Goal: Communication & Community: Answer question/provide support

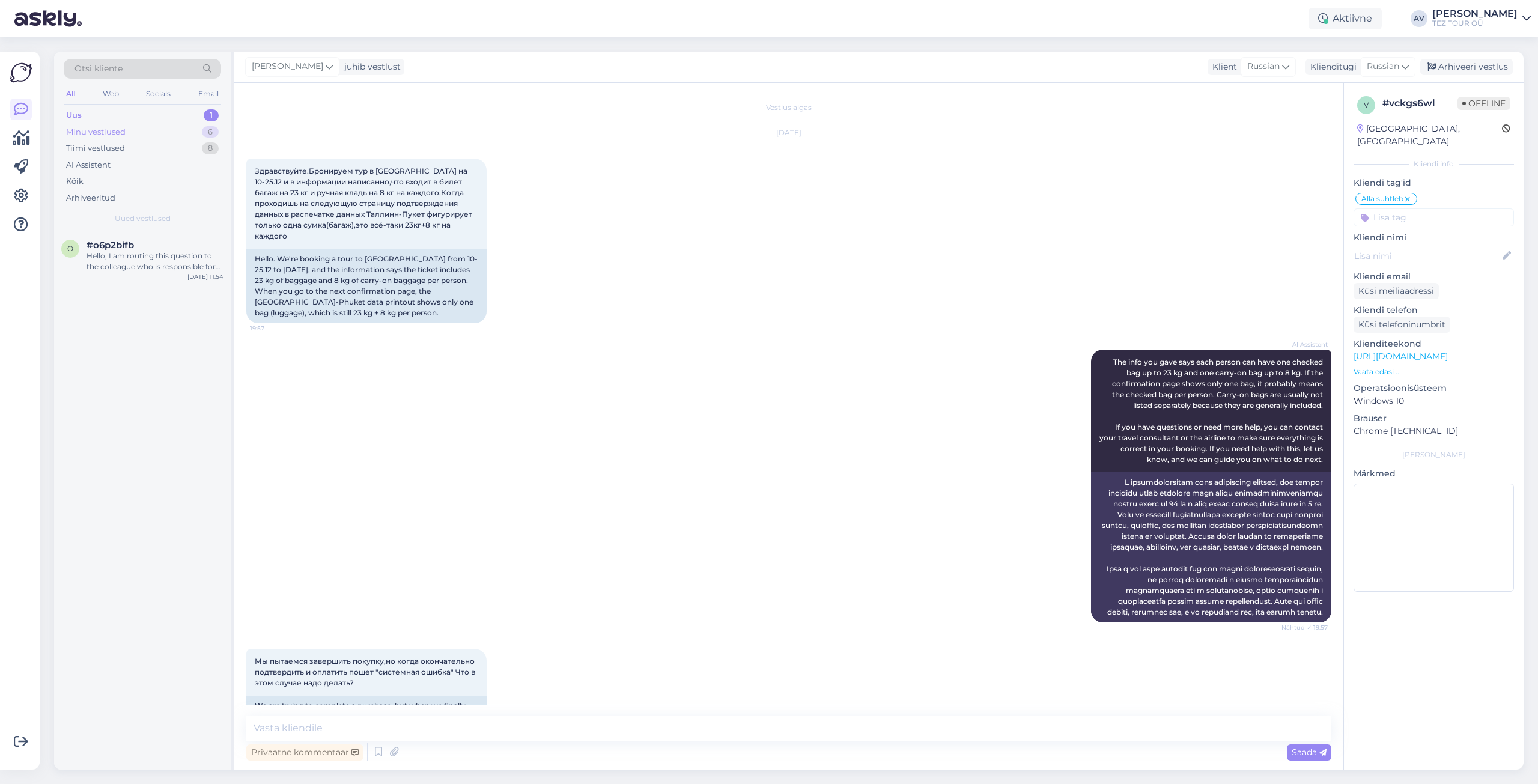
scroll to position [235, 0]
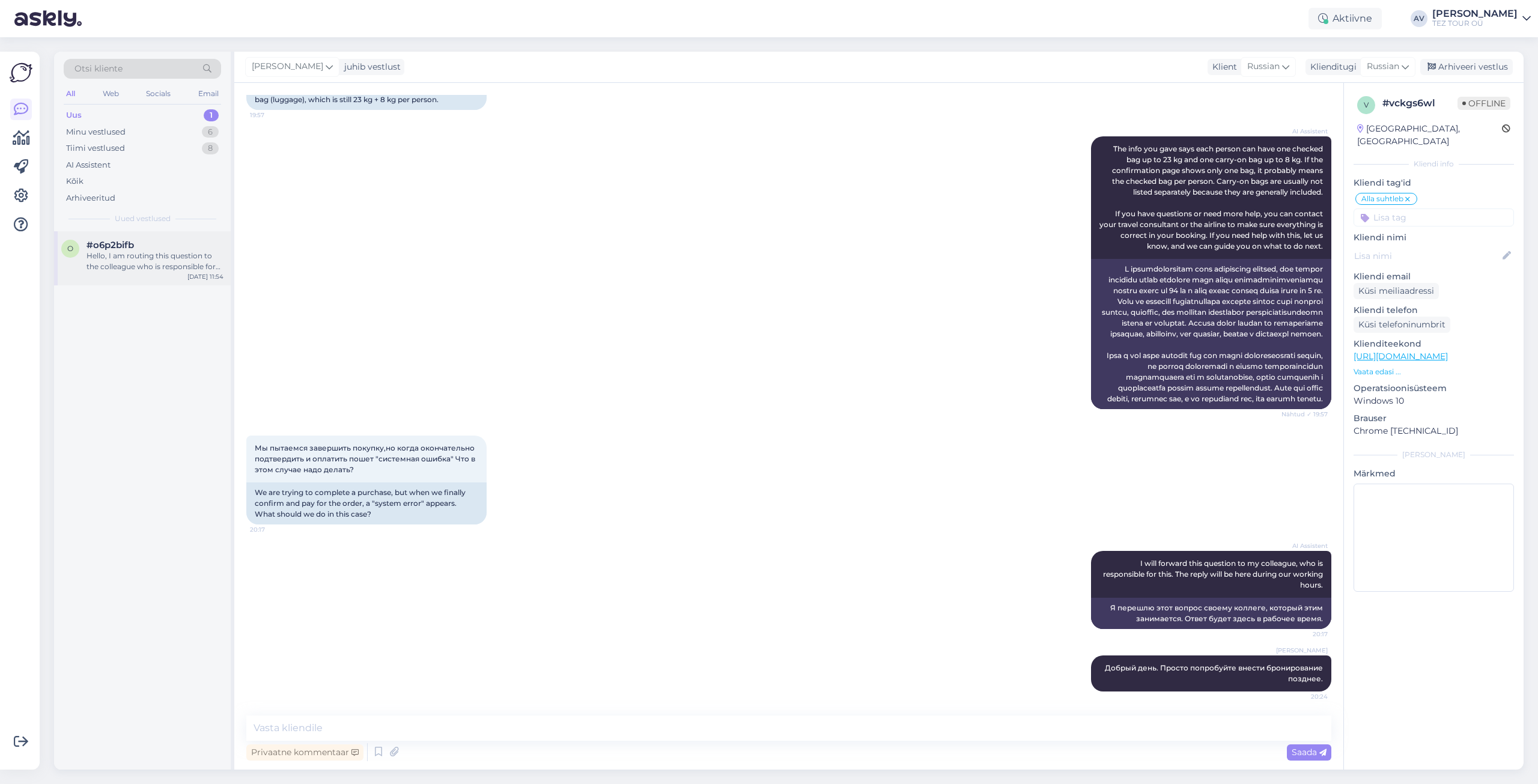
click at [159, 252] on div "Hello, I am routing this question to the colleague who is responsible for this …" at bounding box center [155, 261] width 137 height 21
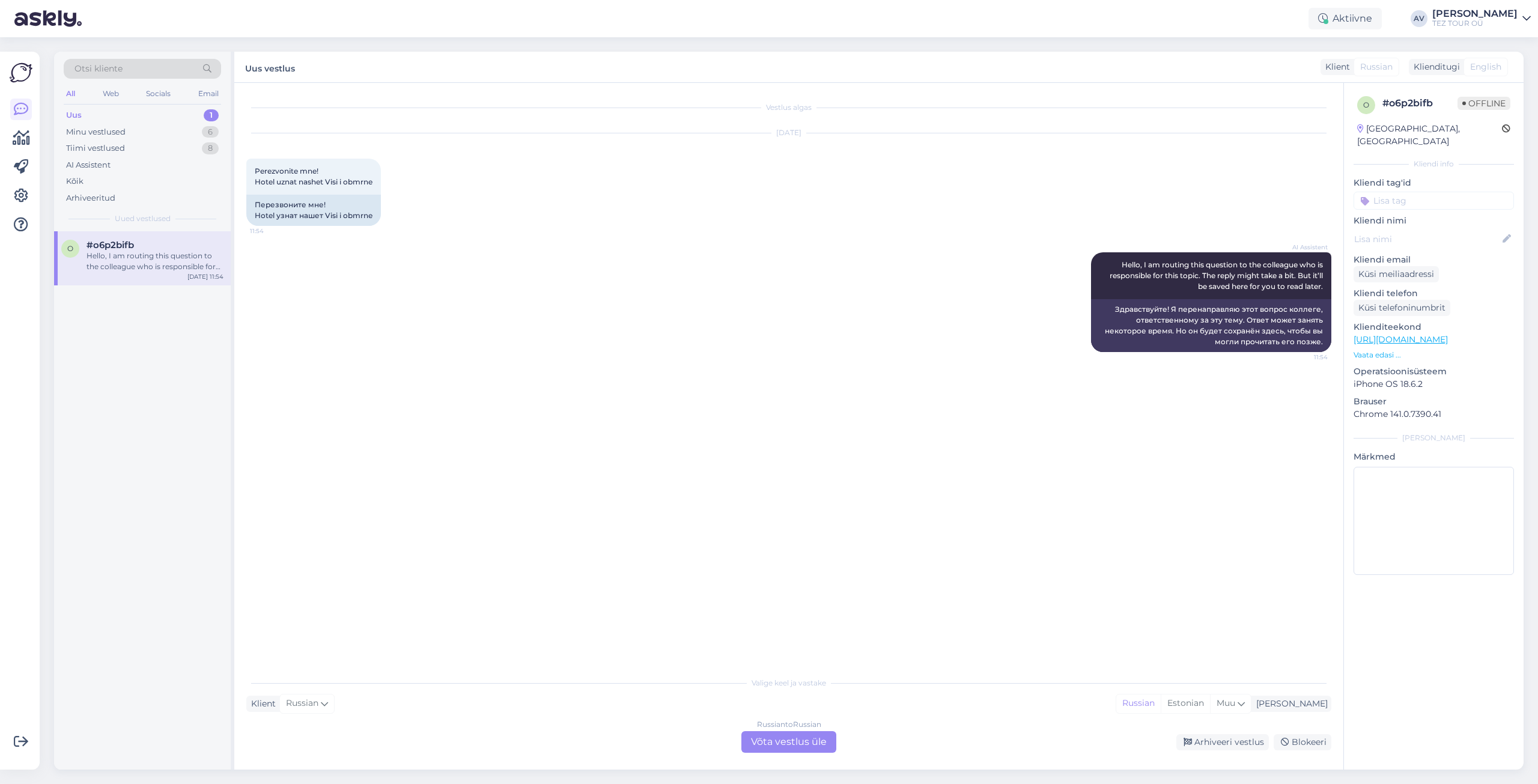
click at [803, 745] on div "Russian to Russian Võta vestlus üle" at bounding box center [789, 741] width 95 height 21
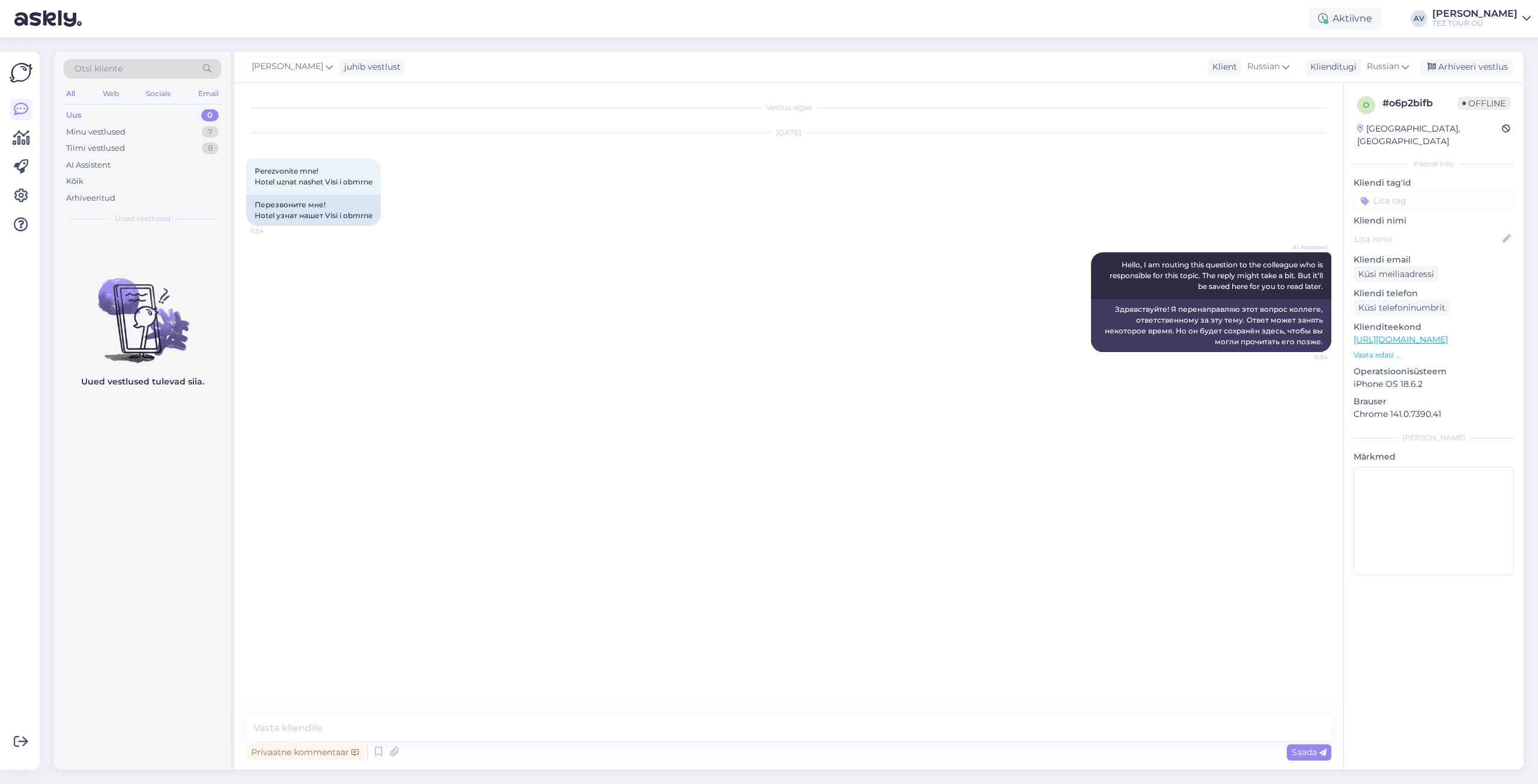
click at [1383, 192] on input at bounding box center [1434, 200] width 161 height 18
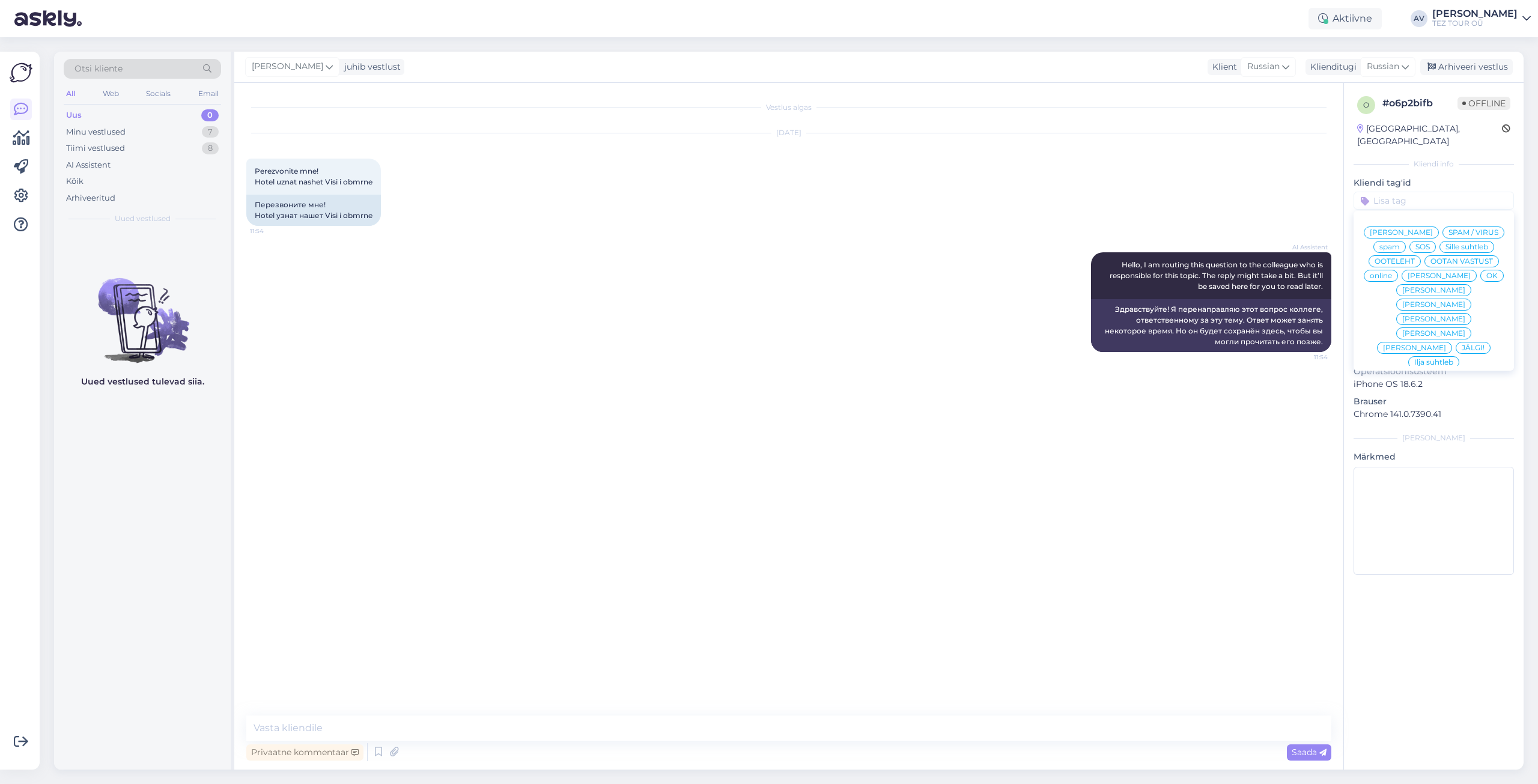
click at [1424, 445] on span "Alla suhtleb" at bounding box center [1434, 449] width 42 height 7
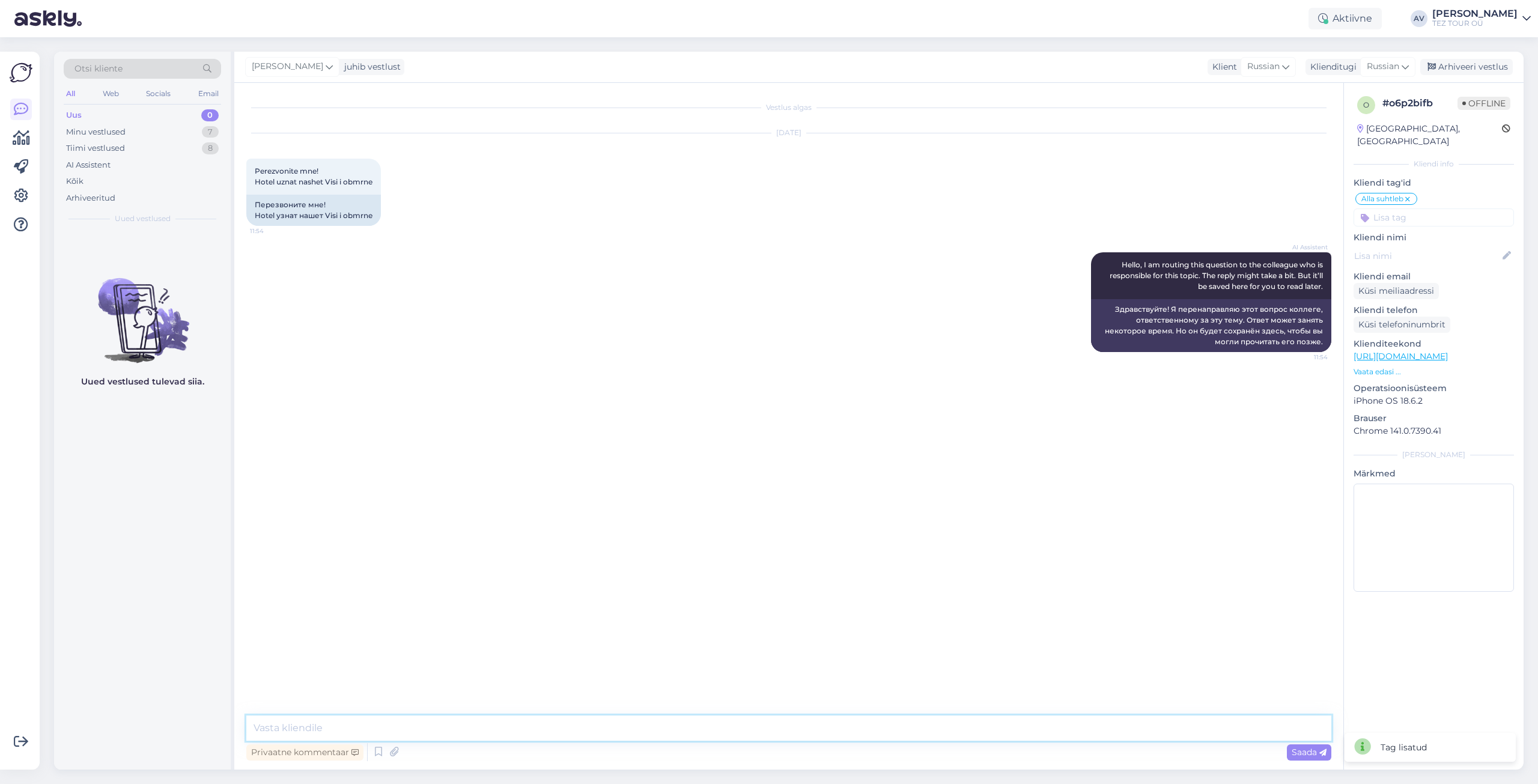
click at [494, 733] on textarea at bounding box center [789, 727] width 1085 height 25
click at [380, 729] on textarea "Добрый день. Уточните опжалуйста номер телефона." at bounding box center [789, 727] width 1085 height 25
click at [384, 729] on textarea "Добрый день. Уточните пжалуйста номер телефона." at bounding box center [789, 727] width 1085 height 25
type textarea "Добрый день. Уточните пожалуйста номер телефона."
click at [1296, 752] on span "Saada" at bounding box center [1309, 752] width 35 height 11
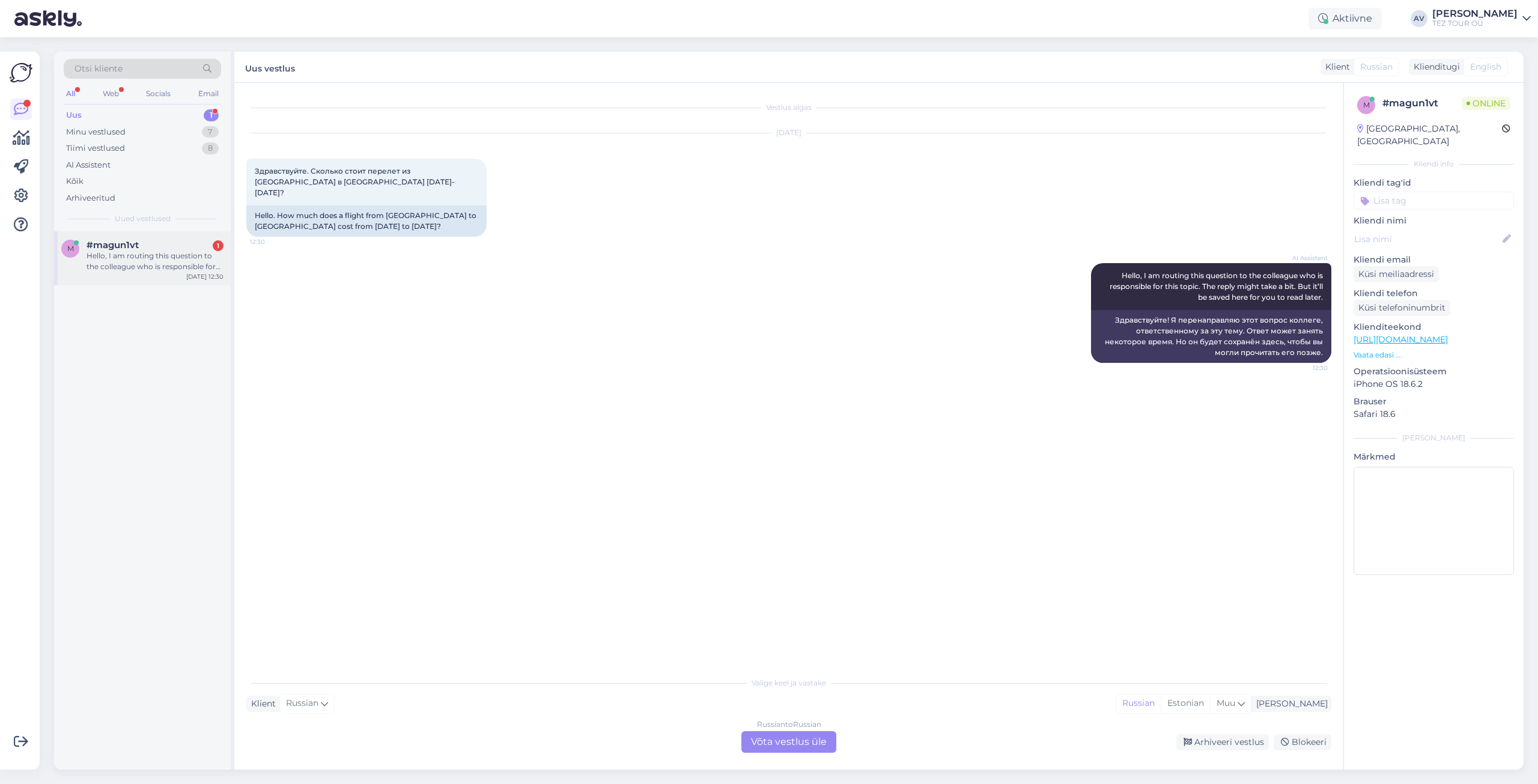
click at [163, 255] on div "Hello, I am routing this question to the colleague who is responsible for this …" at bounding box center [155, 261] width 137 height 21
click at [811, 740] on div "Russian to Russian Võta vestlus üle" at bounding box center [789, 741] width 95 height 21
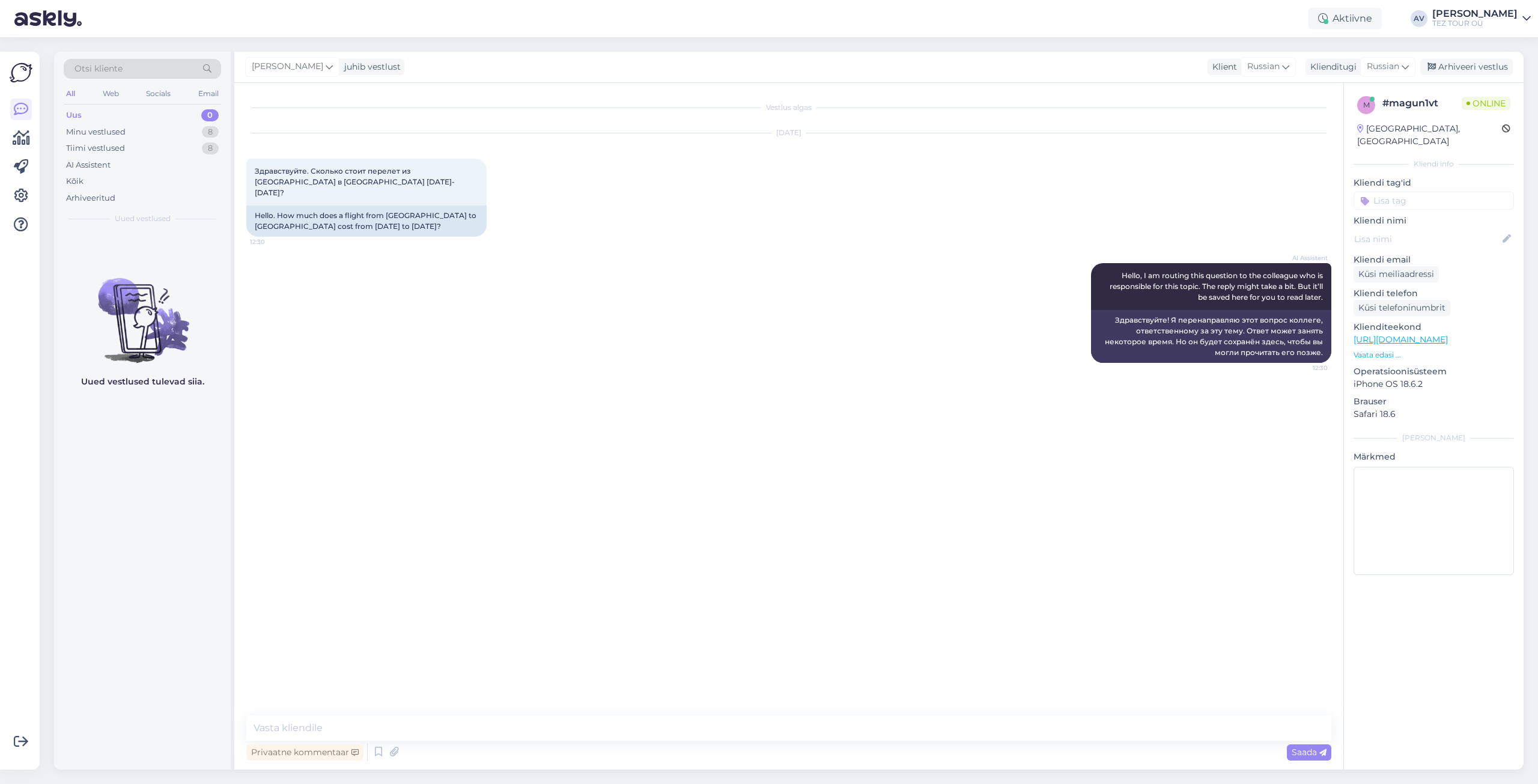
click at [1403, 192] on input at bounding box center [1434, 200] width 161 height 18
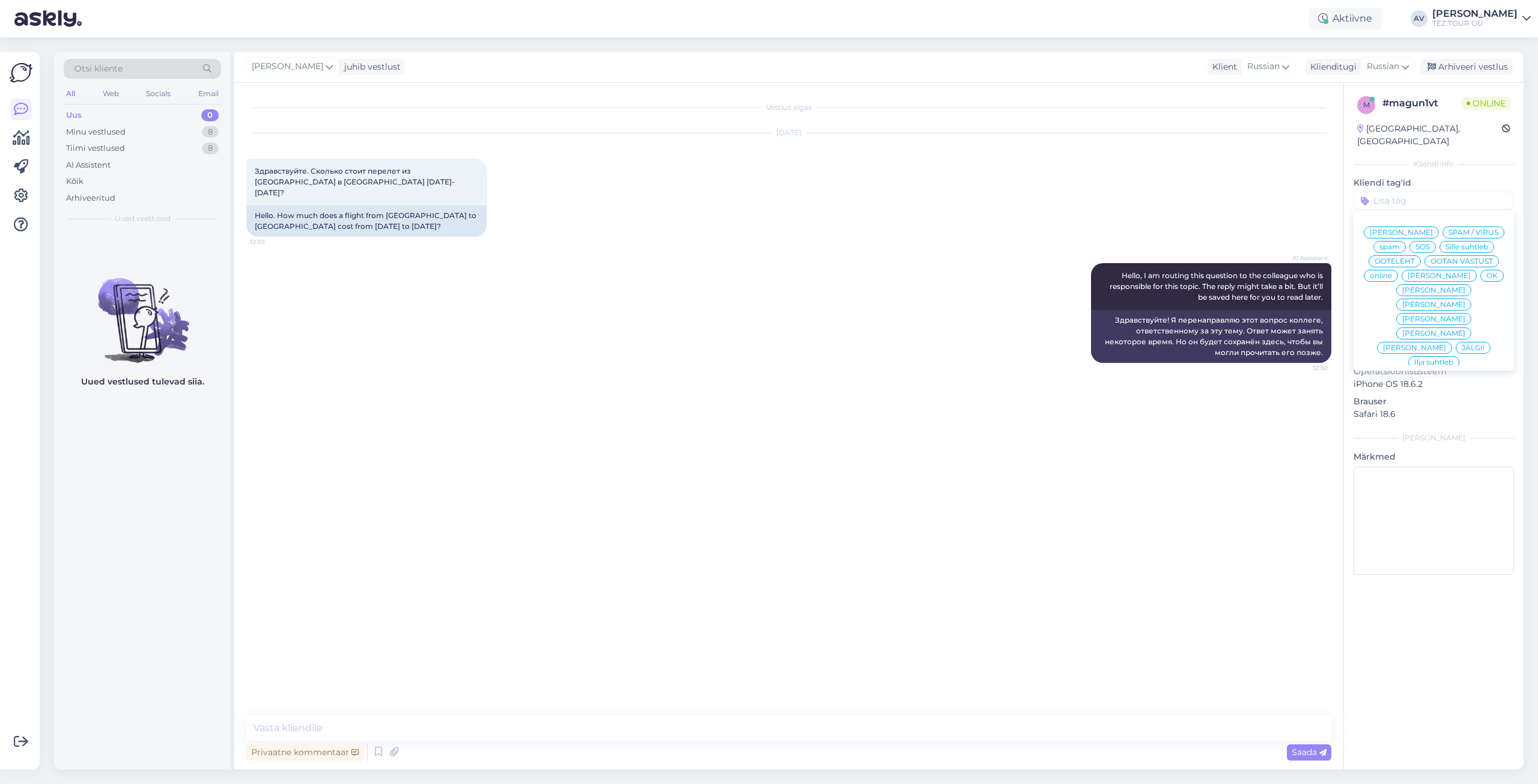
click at [1419, 445] on span "Alla suhtleb" at bounding box center [1434, 449] width 42 height 7
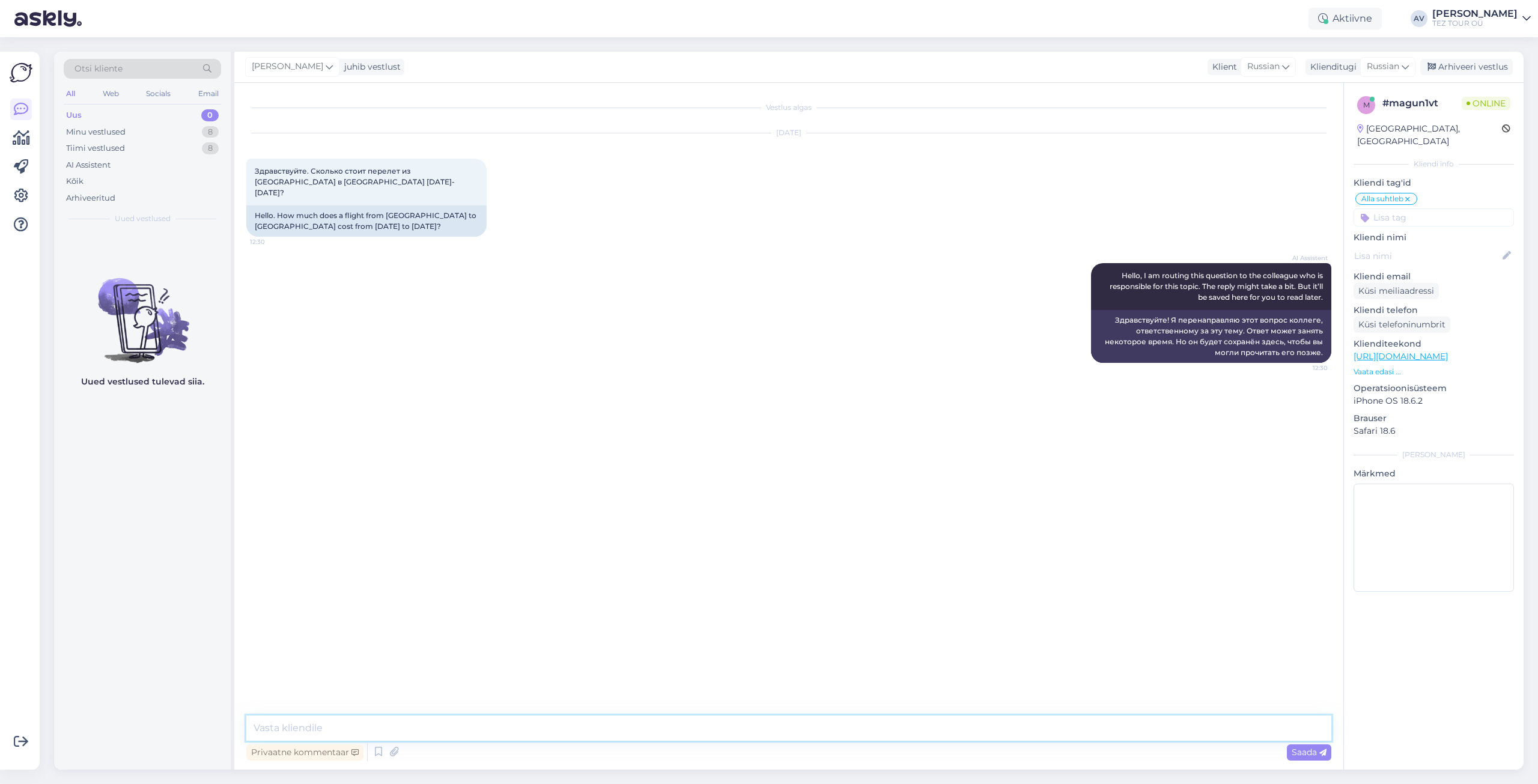
click at [769, 719] on textarea at bounding box center [789, 727] width 1085 height 25
type textarea "Добрый день. Уточните пожалуйста, Вас интересует одно напрвление?"
click at [1316, 749] on span "Saada" at bounding box center [1309, 752] width 35 height 11
click at [650, 728] on textarea at bounding box center [789, 727] width 1085 height 25
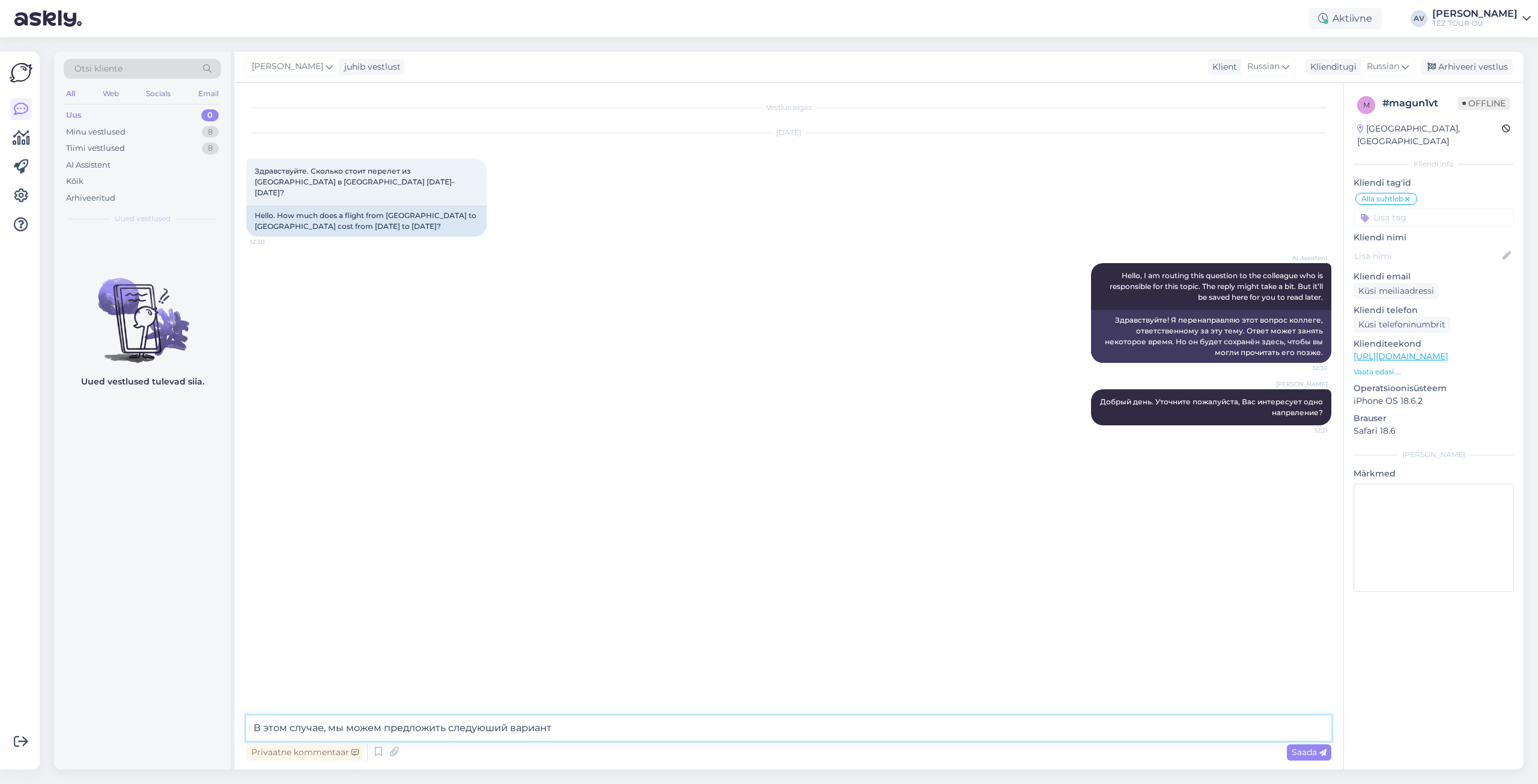
paste textarea "Freebird Airlines [GEOGRAPHIC_DATA] (TLL) - [GEOGRAPHIC_DATA] (AYT) 29.10, k 24…"
type textarea "В этом случае, мы можем предложить следуюший вариант Freebird Airlines [GEOGRAP…"
